Goal: Information Seeking & Learning: Learn about a topic

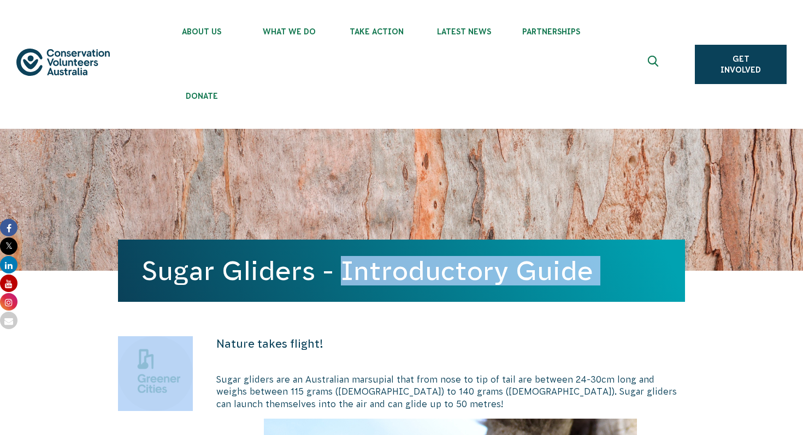
drag, startPoint x: 143, startPoint y: 268, endPoint x: 725, endPoint y: 273, distance: 582.2
copy body "Sugar Gliders - Introductory Guide"
click at [451, 283] on h1 "Sugar Gliders - Introductory Guide" at bounding box center [401, 270] width 519 height 29
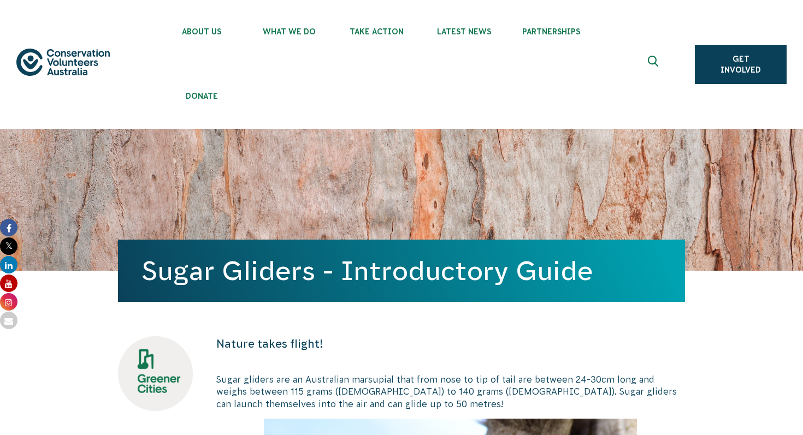
click at [139, 270] on div "Sugar Gliders - Introductory Guide" at bounding box center [401, 271] width 567 height 62
drag, startPoint x: 143, startPoint y: 270, endPoint x: 497, endPoint y: 117, distance: 386.0
click at [228, 280] on h1 "Sugar Gliders - Introductory Guide" at bounding box center [401, 270] width 519 height 29
drag, startPoint x: 151, startPoint y: 273, endPoint x: 326, endPoint y: 248, distance: 177.1
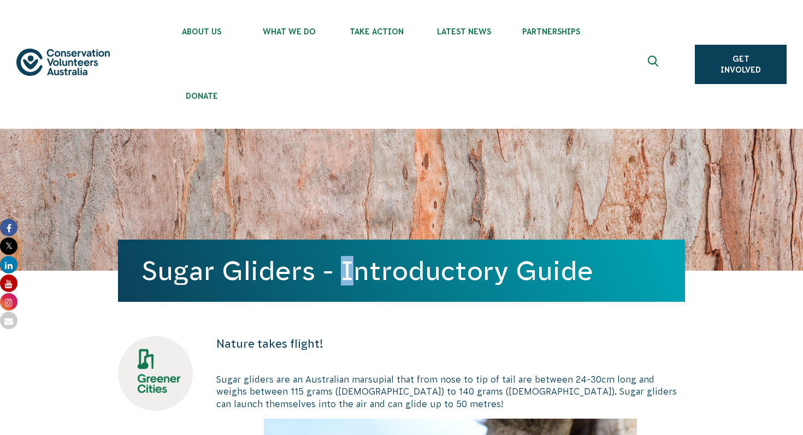
click at [326, 248] on div "Sugar Gliders - Introductory Guide" at bounding box center [401, 271] width 567 height 62
click at [261, 276] on h1 "Sugar Gliders - Introductory Guide" at bounding box center [401, 270] width 519 height 29
drag, startPoint x: 145, startPoint y: 274, endPoint x: 605, endPoint y: 276, distance: 460.4
click at [605, 276] on h1 "Sugar Gliders - Introductory Guide" at bounding box center [401, 270] width 519 height 29
copy h1 "Sugar Gliders - Introductory Guide"
